Goal: Find specific page/section: Find specific page/section

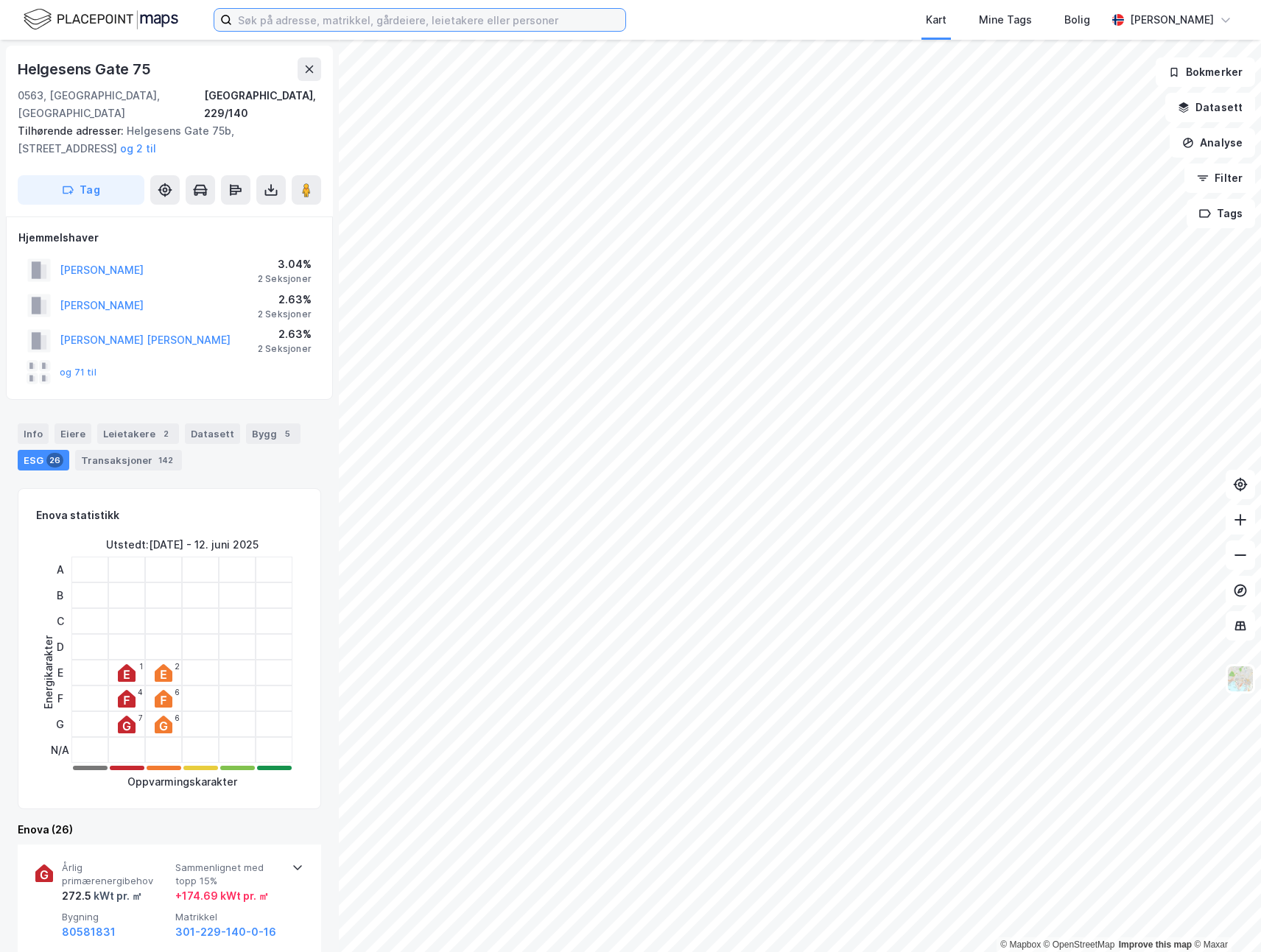
click at [345, 19] on input at bounding box center [428, 20] width 393 height 22
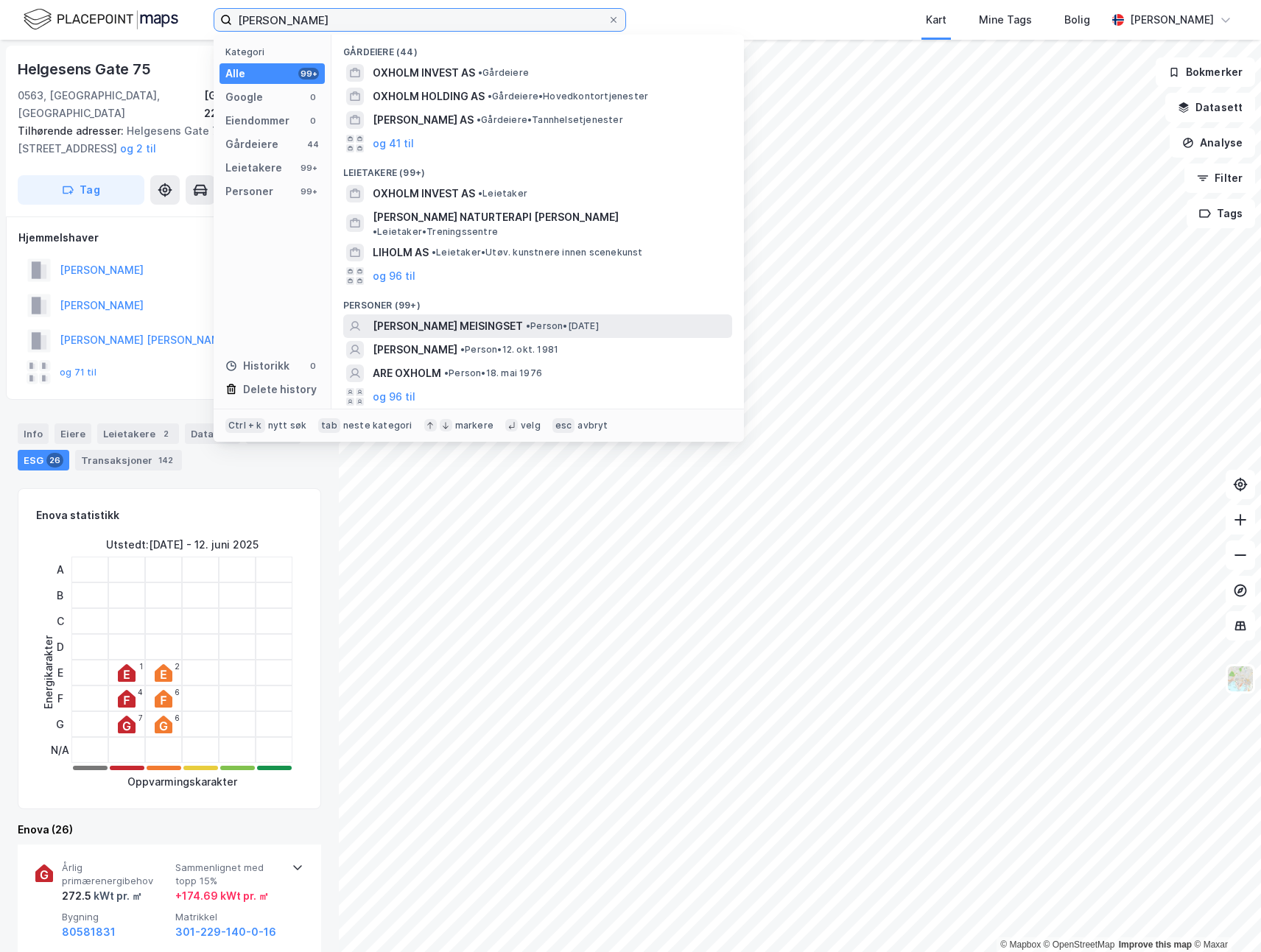
type input "[PERSON_NAME]"
click at [467, 319] on span "[PERSON_NAME] MEISINGSET" at bounding box center [448, 326] width 150 height 18
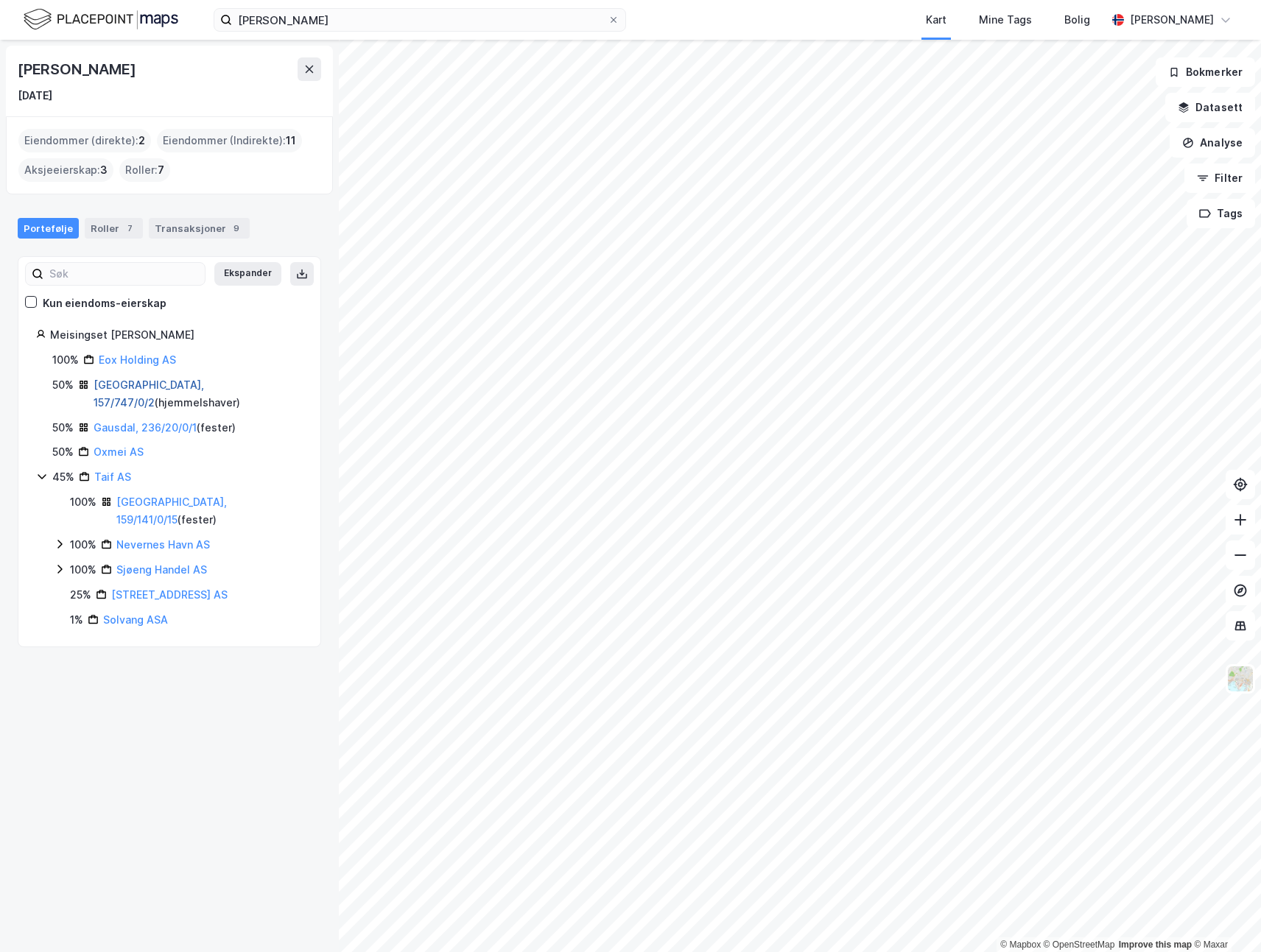
click at [161, 388] on link "[GEOGRAPHIC_DATA], 157/747/0/2" at bounding box center [148, 394] width 110 height 31
